Goal: Answer question/provide support

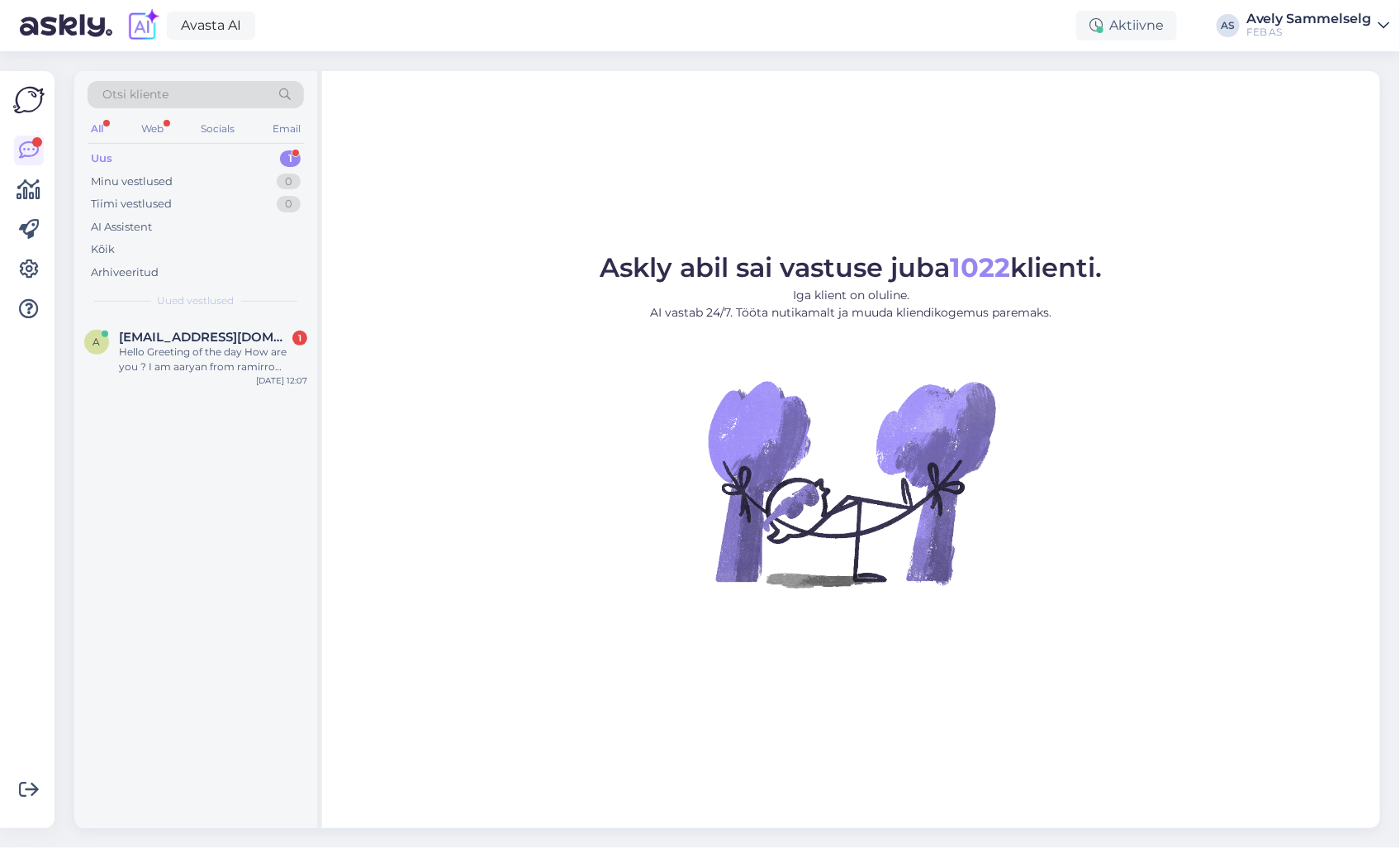
click at [199, 156] on div "Uus 1" at bounding box center [196, 158] width 217 height 23
click at [170, 376] on div "a [EMAIL_ADDRESS][DOMAIN_NAME] 1 Hello Greeting of the day How are you ? I am a…" at bounding box center [195, 355] width 243 height 74
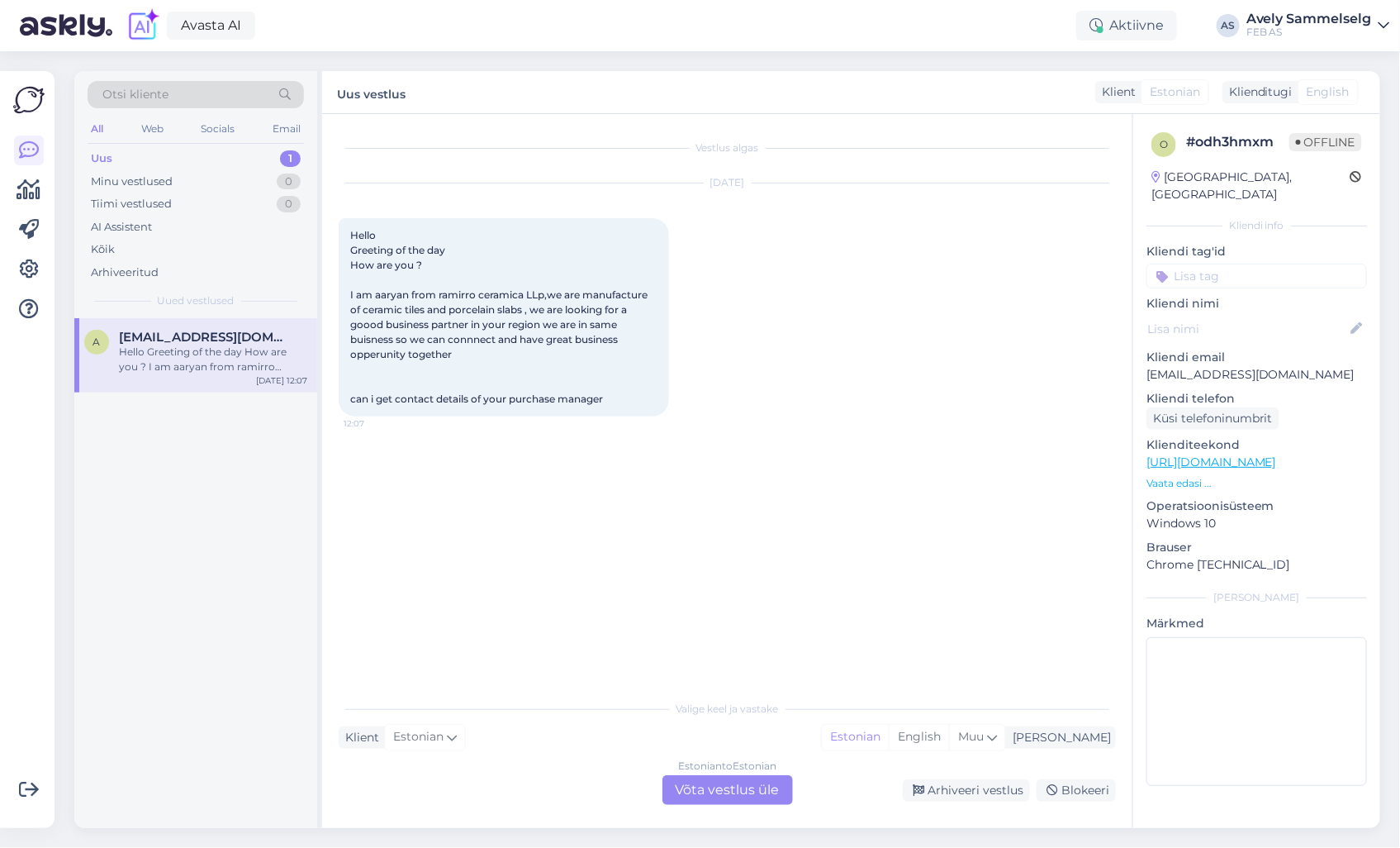
click at [568, 467] on div "Vestlus algas [DATE] Hello Greeting of the day How are you ? I am aaryan from r…" at bounding box center [734, 404] width 792 height 546
click at [714, 791] on div "Estonian to Estonian Võta vestlus üle" at bounding box center [727, 790] width 131 height 30
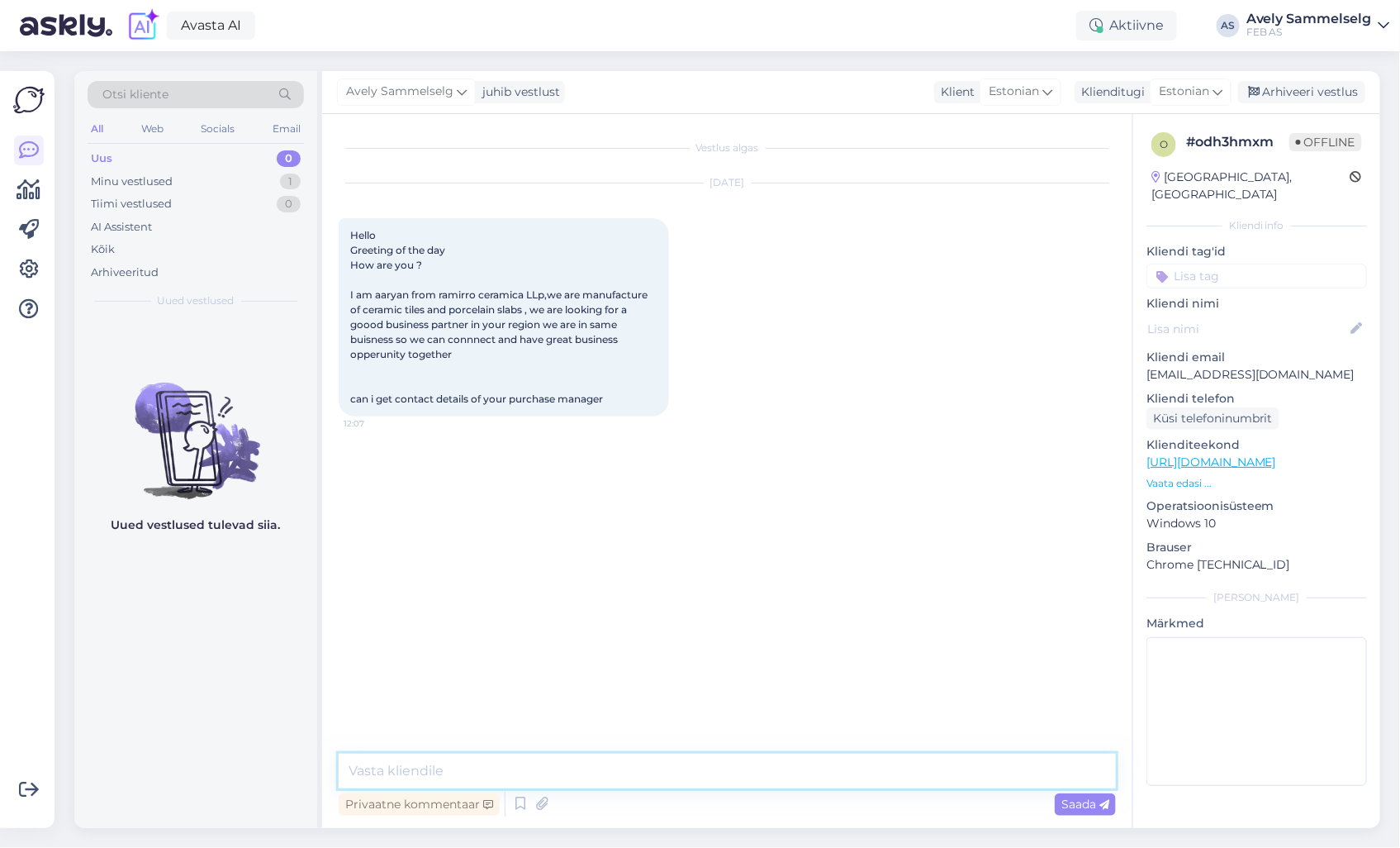
click at [622, 758] on textarea at bounding box center [727, 770] width 777 height 35
click at [392, 768] on textarea "Hello! Unfortunately we are not interested!" at bounding box center [727, 770] width 777 height 35
drag, startPoint x: 845, startPoint y: 771, endPoint x: 324, endPoint y: 763, distance: 521.1
click at [324, 763] on div "Vestlus algas [DATE] Hello Greeting of the day How are you ? I am aaryan from r…" at bounding box center [727, 470] width 810 height 714
click at [863, 771] on textarea "Hello! Thank you for contacting us. Unfortunately we are not interested!" at bounding box center [727, 770] width 777 height 35
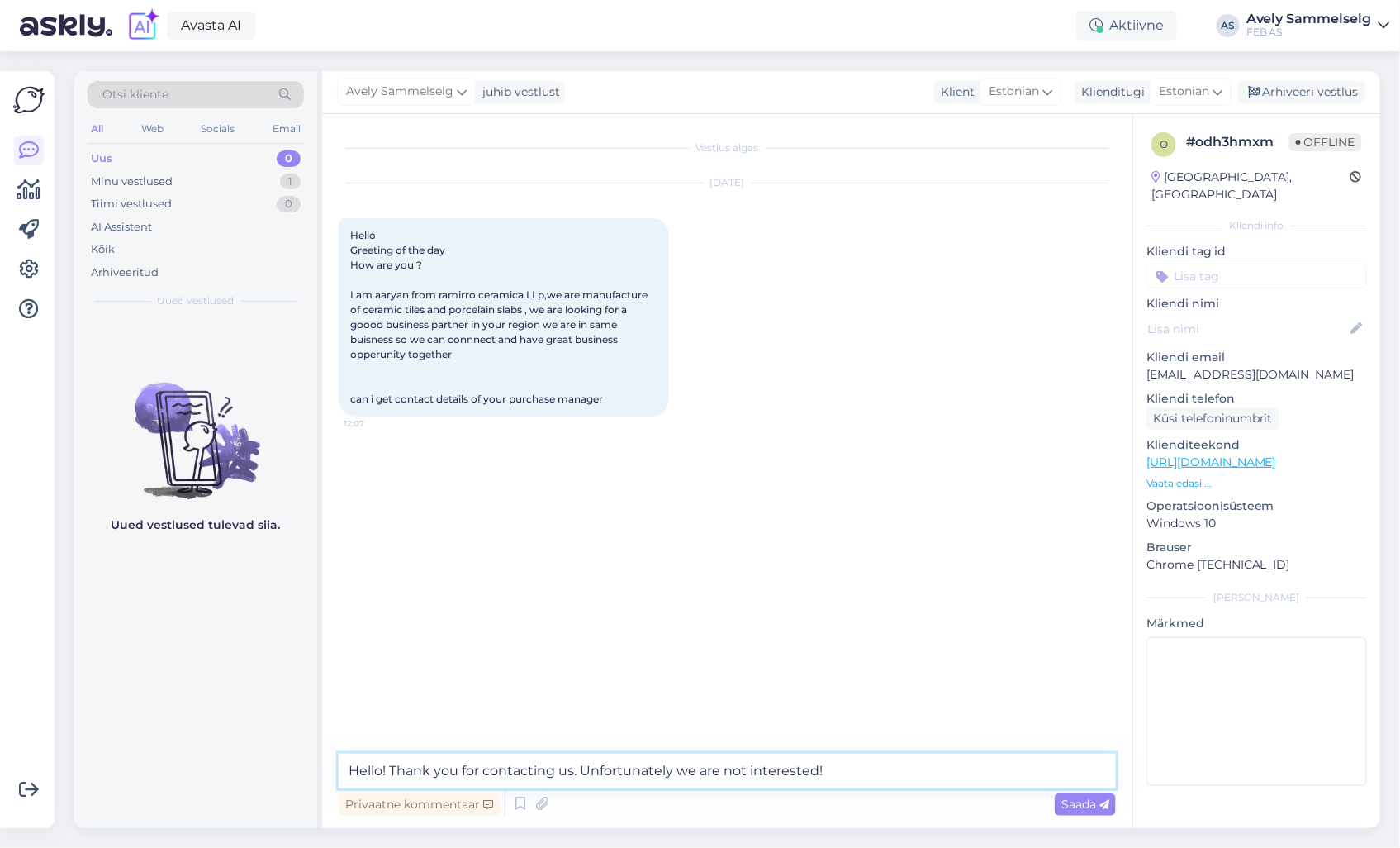
type textarea "Hello! Thank you for contacting us. Unfortunately we are not interested!"
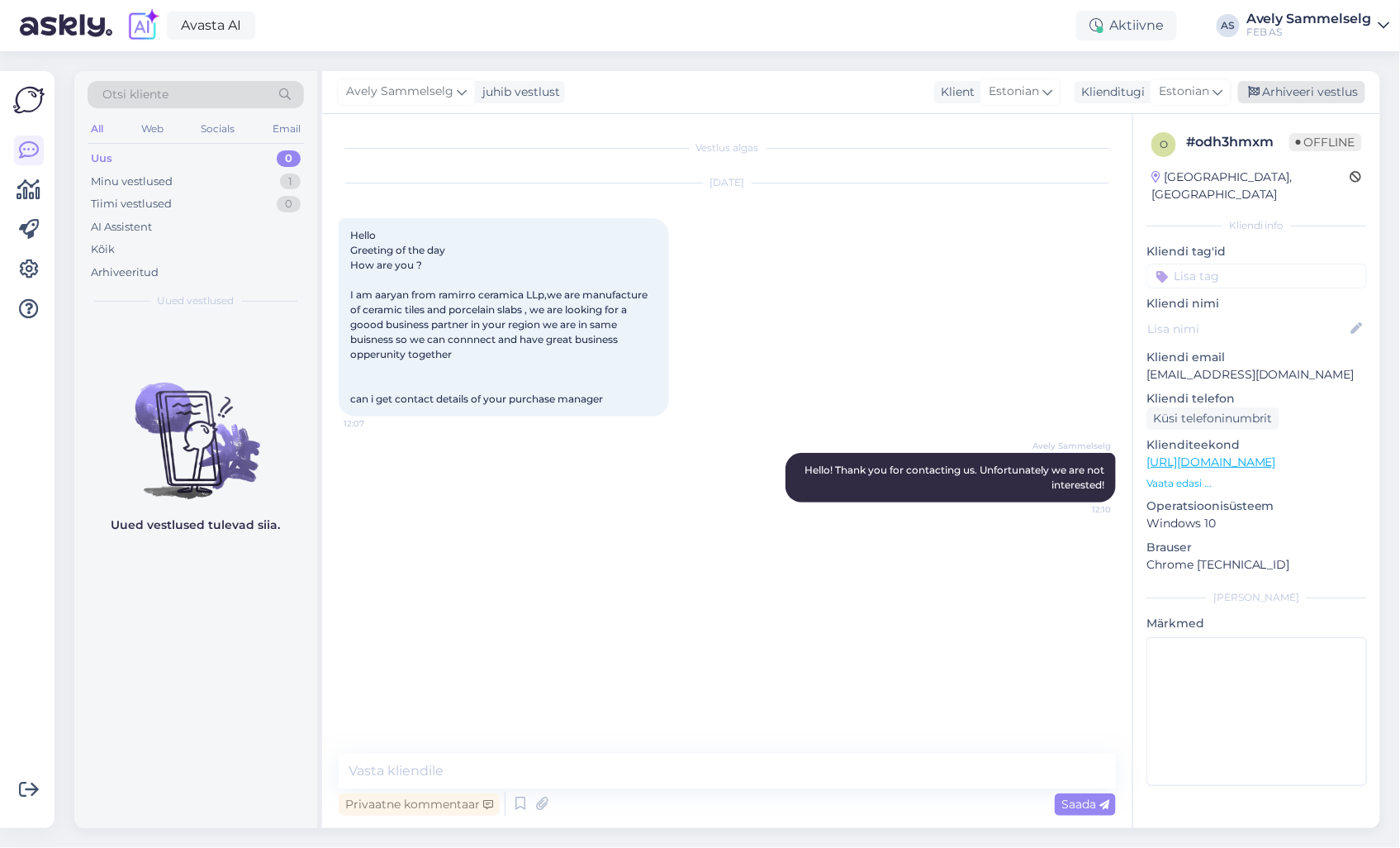
click at [1298, 88] on div "Arhiveeri vestlus" at bounding box center [1301, 92] width 127 height 22
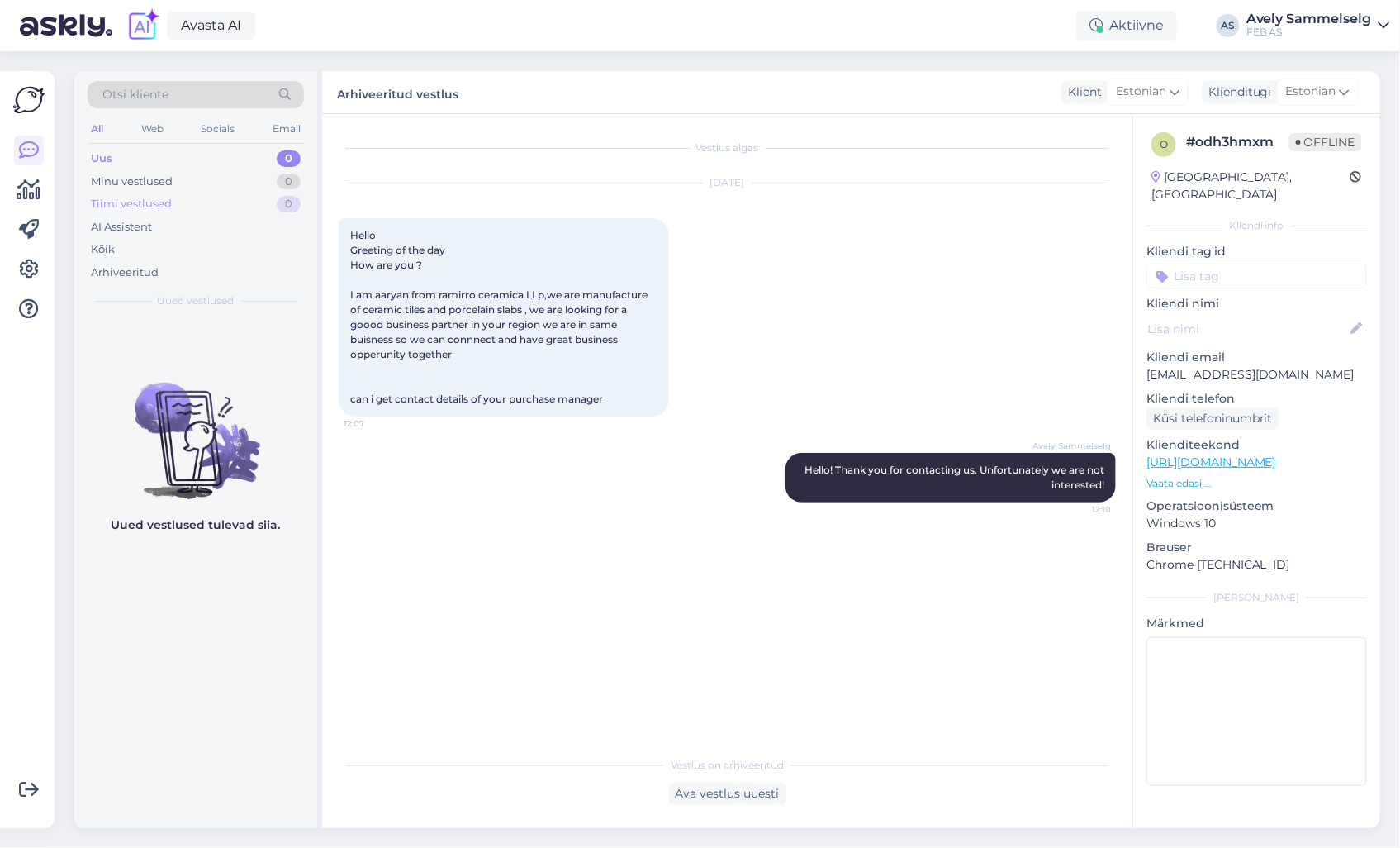
click at [219, 203] on div "Tiimi vestlused 0" at bounding box center [196, 204] width 217 height 23
click at [213, 177] on div "Minu vestlused 0" at bounding box center [196, 181] width 217 height 23
click at [204, 194] on div "Tiimi vestlused 0" at bounding box center [196, 204] width 217 height 23
click at [150, 184] on div "Minu vestlused" at bounding box center [132, 182] width 82 height 17
